Goal: Check status: Check status

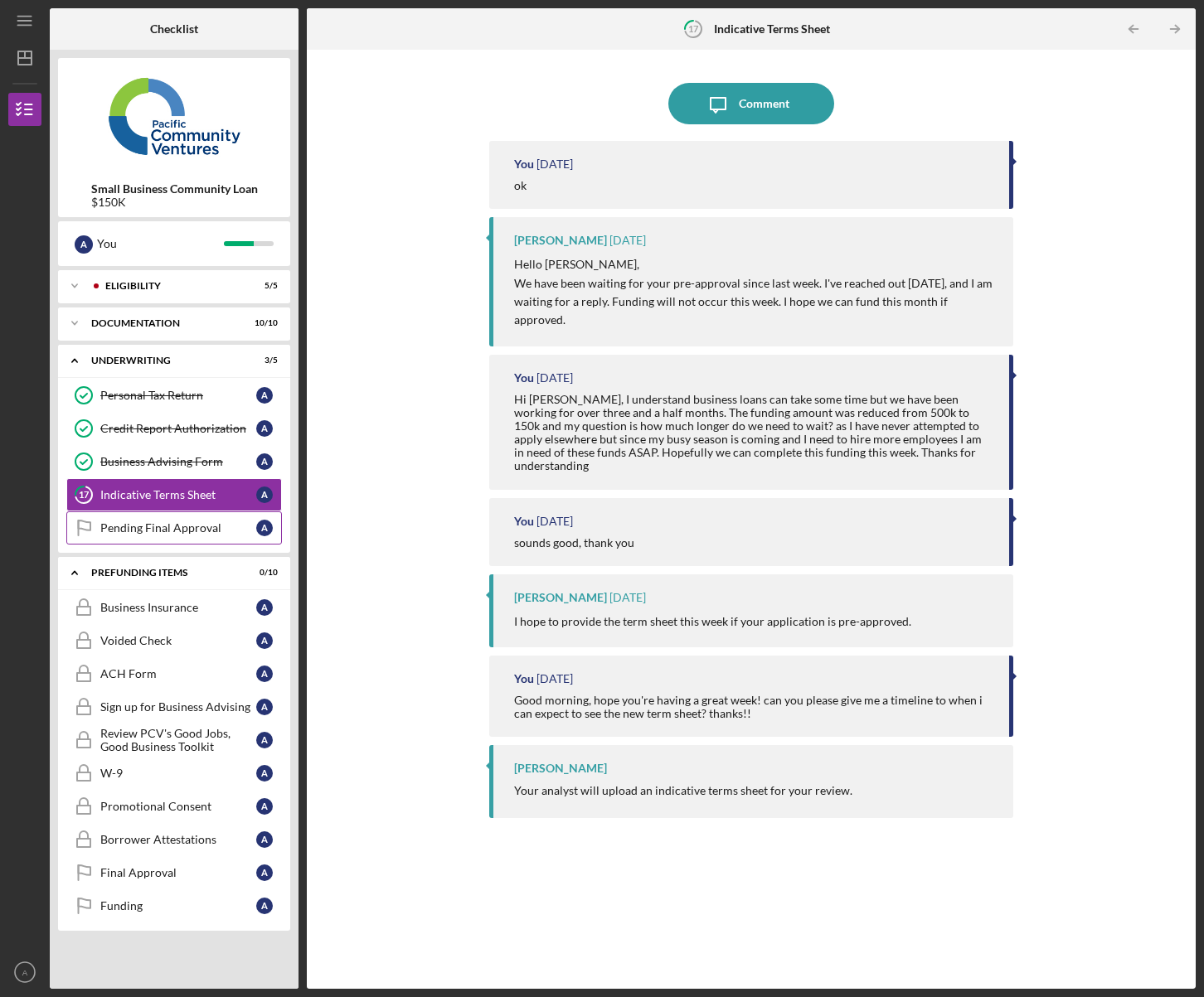
click at [141, 529] on div "Pending Final Approval" at bounding box center [178, 528] width 156 height 14
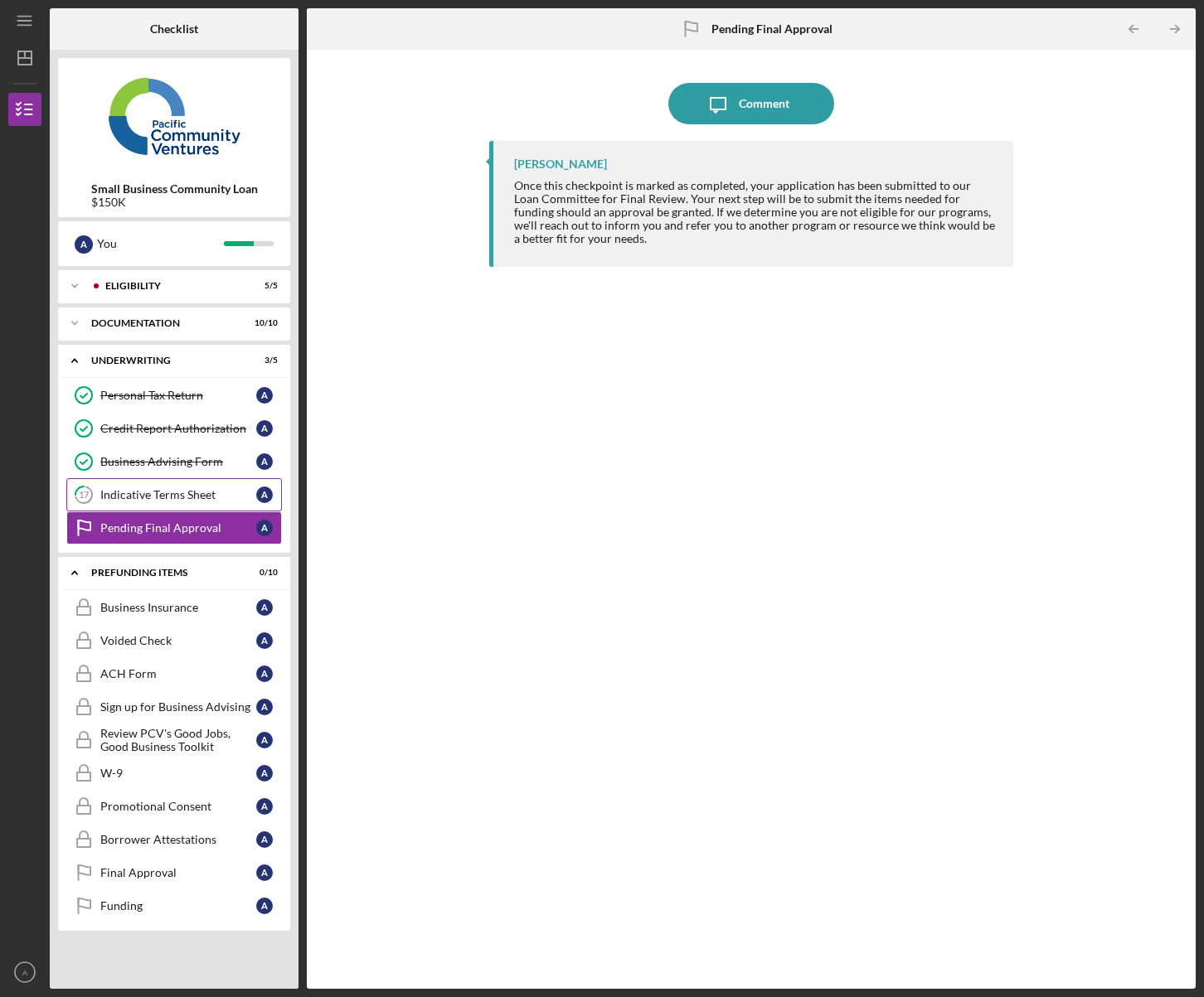
click at [138, 500] on div "Indicative Terms Sheet" at bounding box center [178, 495] width 156 height 14
